Goal: Find contact information: Find contact information

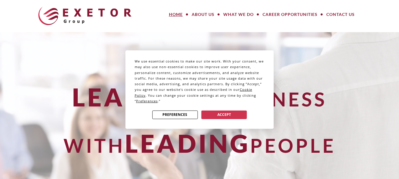
click at [388, 87] on div "We use essential cookies to make our site work. With your consent, we may also …" at bounding box center [199, 89] width 399 height 179
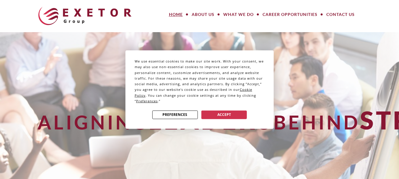
click at [338, 13] on div "We use essential cookies to make our site work. With your consent, we may also …" at bounding box center [199, 89] width 399 height 179
click at [336, 14] on div "We use essential cookies to make our site work. With your consent, we may also …" at bounding box center [199, 89] width 399 height 179
click at [223, 114] on button "Accept" at bounding box center [223, 114] width 45 height 9
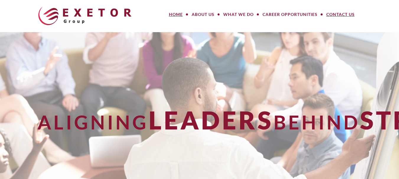
click at [335, 10] on link "Contact Us" at bounding box center [340, 15] width 37 height 12
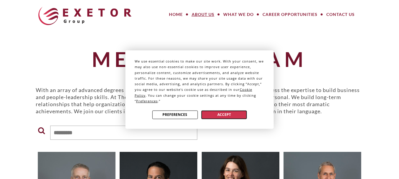
click at [225, 114] on button "Accept" at bounding box center [223, 114] width 45 height 9
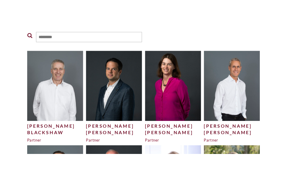
scroll to position [30, 0]
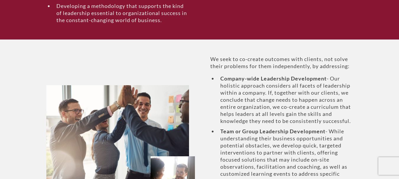
scroll to position [384, 0]
